Goal: Find contact information: Find contact information

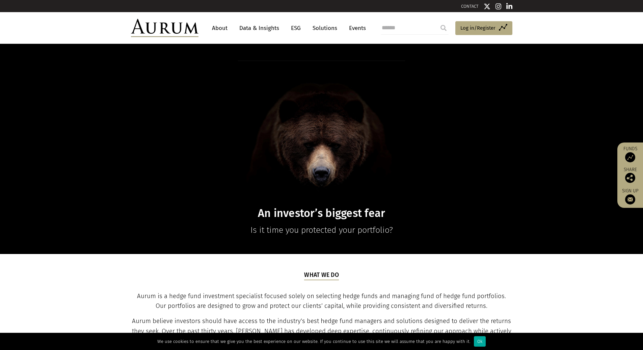
click at [222, 26] on link "About" at bounding box center [219, 28] width 22 height 12
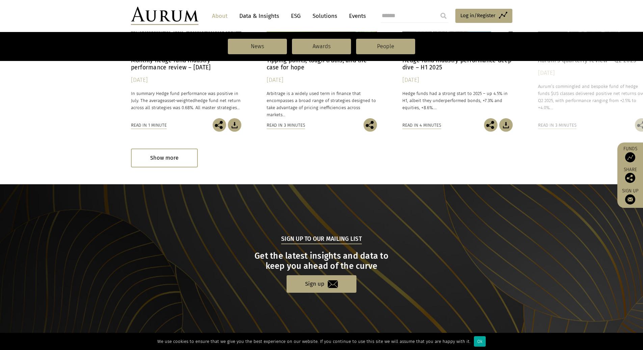
scroll to position [656, 0]
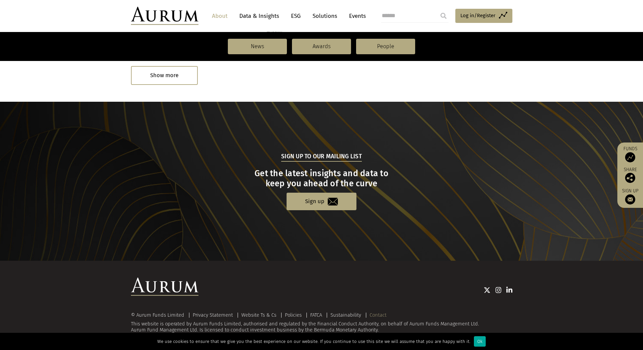
click at [372, 316] on link "Contact" at bounding box center [377, 315] width 17 height 6
